Goal: Transaction & Acquisition: Purchase product/service

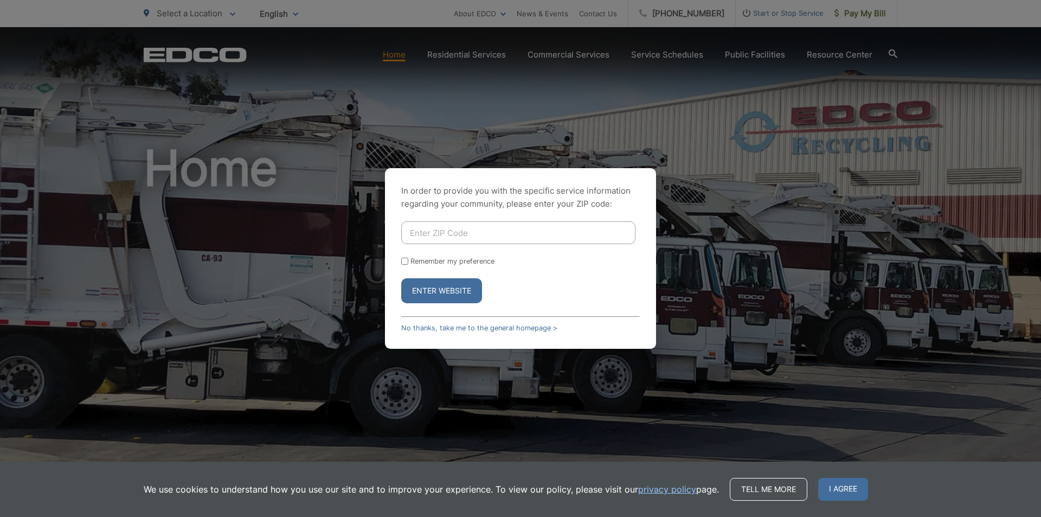
drag, startPoint x: 444, startPoint y: 238, endPoint x: 437, endPoint y: 217, distance: 21.3
click at [440, 223] on input "Enter ZIP Code" at bounding box center [518, 232] width 234 height 23
type input "92084"
click at [404, 263] on input "Remember my preference" at bounding box center [404, 261] width 7 height 7
checkbox input "true"
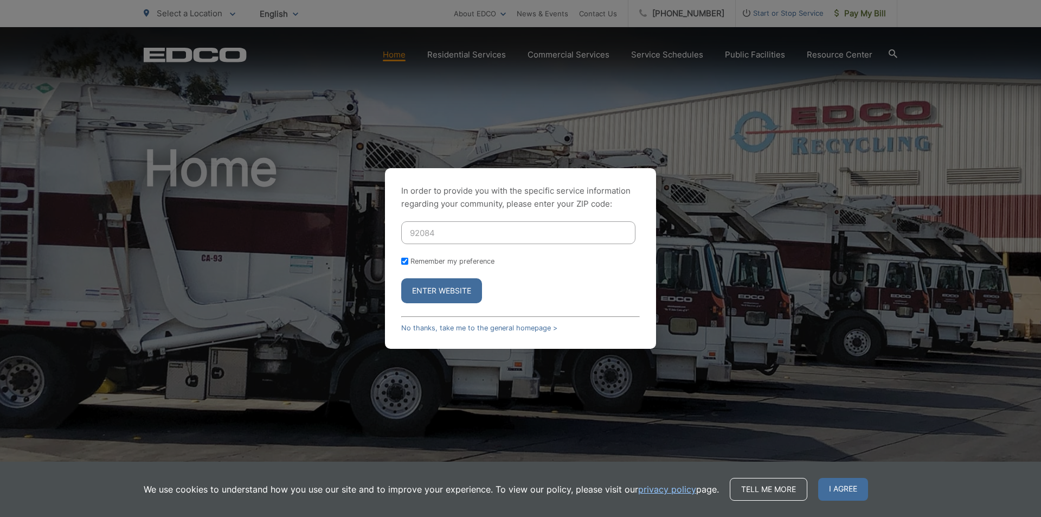
click at [435, 296] on button "Enter Website" at bounding box center [441, 290] width 81 height 25
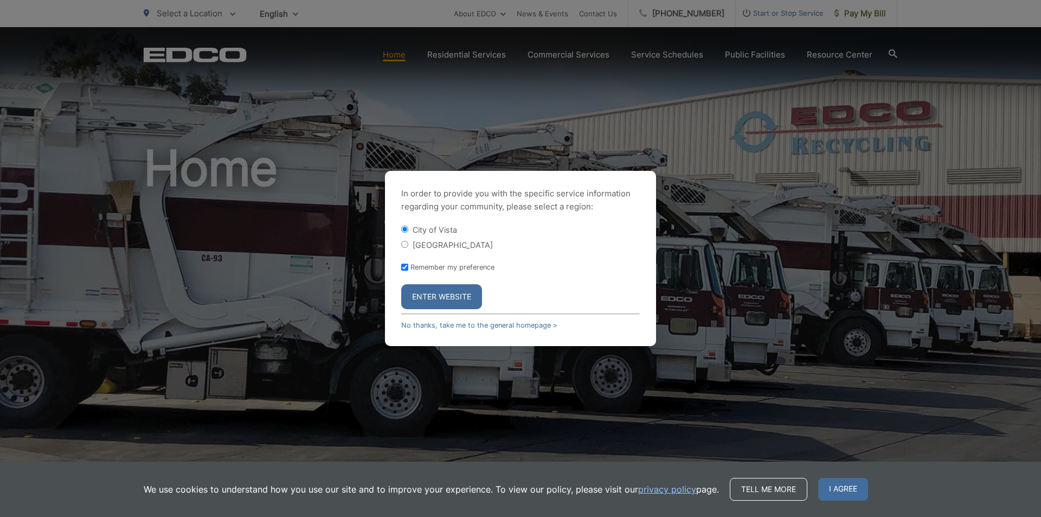
drag, startPoint x: 445, startPoint y: 293, endPoint x: 541, endPoint y: 258, distance: 101.8
click at [451, 291] on button "Enter Website" at bounding box center [441, 296] width 81 height 25
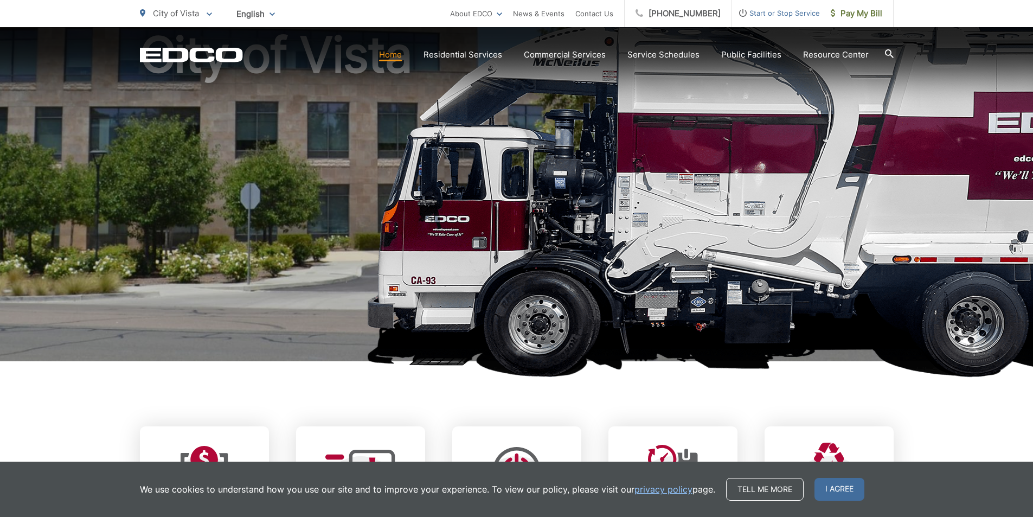
scroll to position [217, 0]
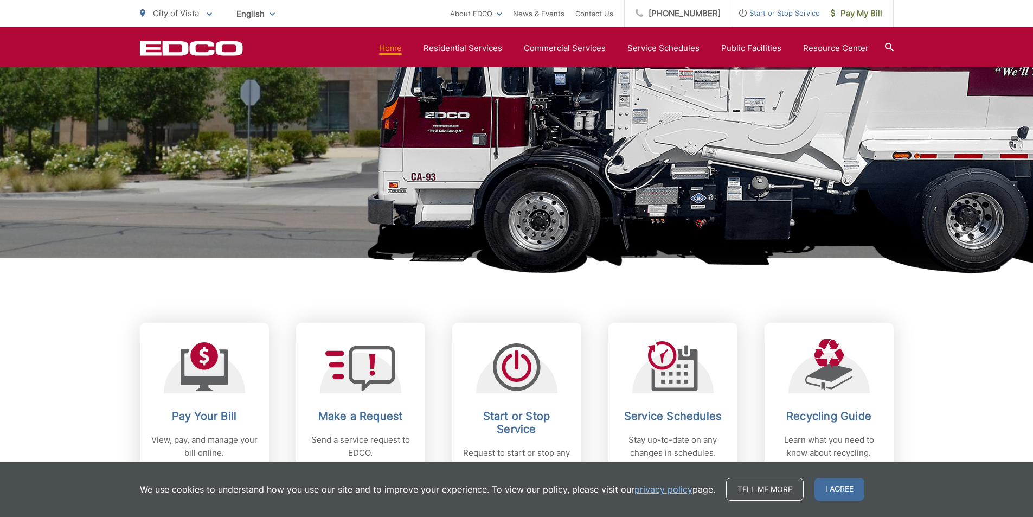
drag, startPoint x: 825, startPoint y: 494, endPoint x: 819, endPoint y: 493, distance: 6.0
click at [825, 494] on span "I agree" at bounding box center [840, 489] width 50 height 23
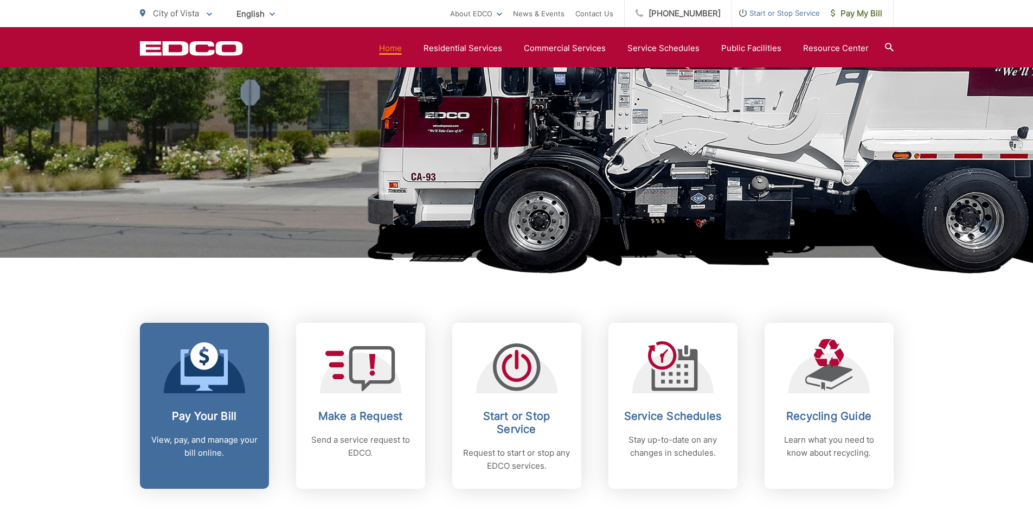
click at [207, 375] on icon at bounding box center [205, 366] width 48 height 49
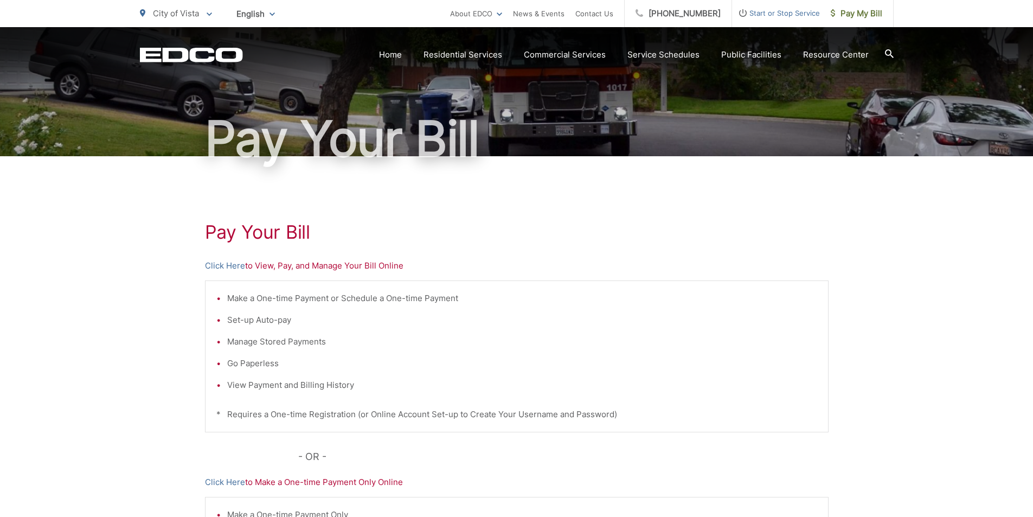
scroll to position [217, 0]
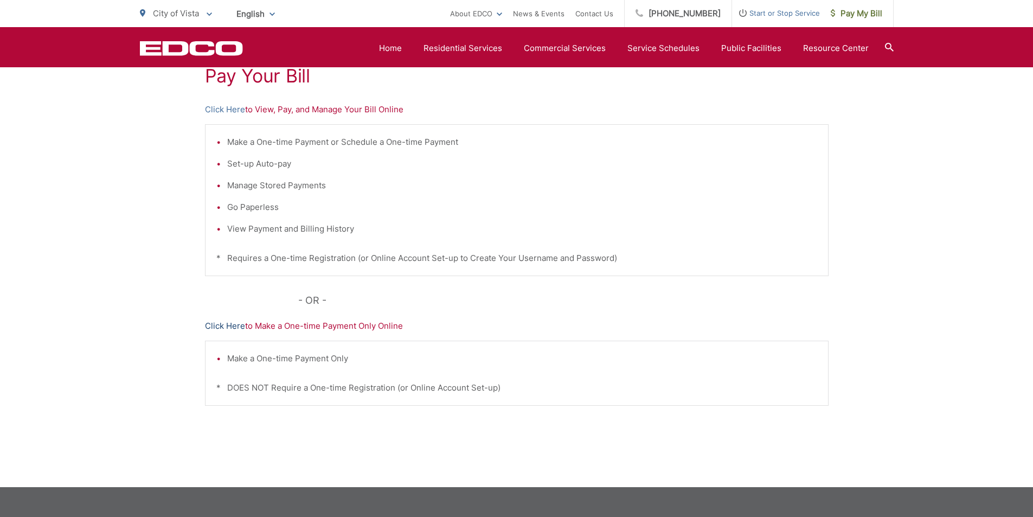
click at [236, 324] on link "Click Here" at bounding box center [225, 325] width 40 height 13
